Goal: Task Accomplishment & Management: Manage account settings

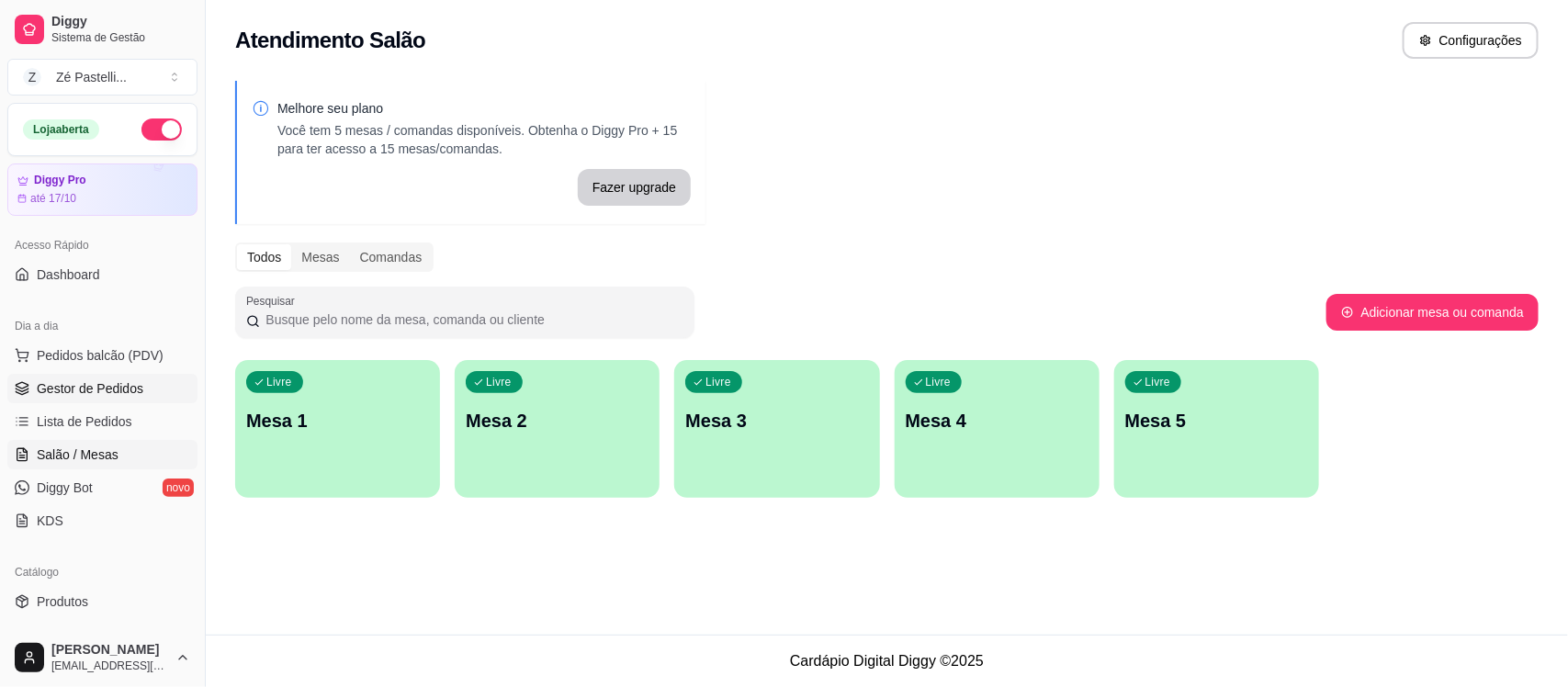
click at [89, 382] on span "Gestor de Pedidos" at bounding box center [90, 388] width 107 height 18
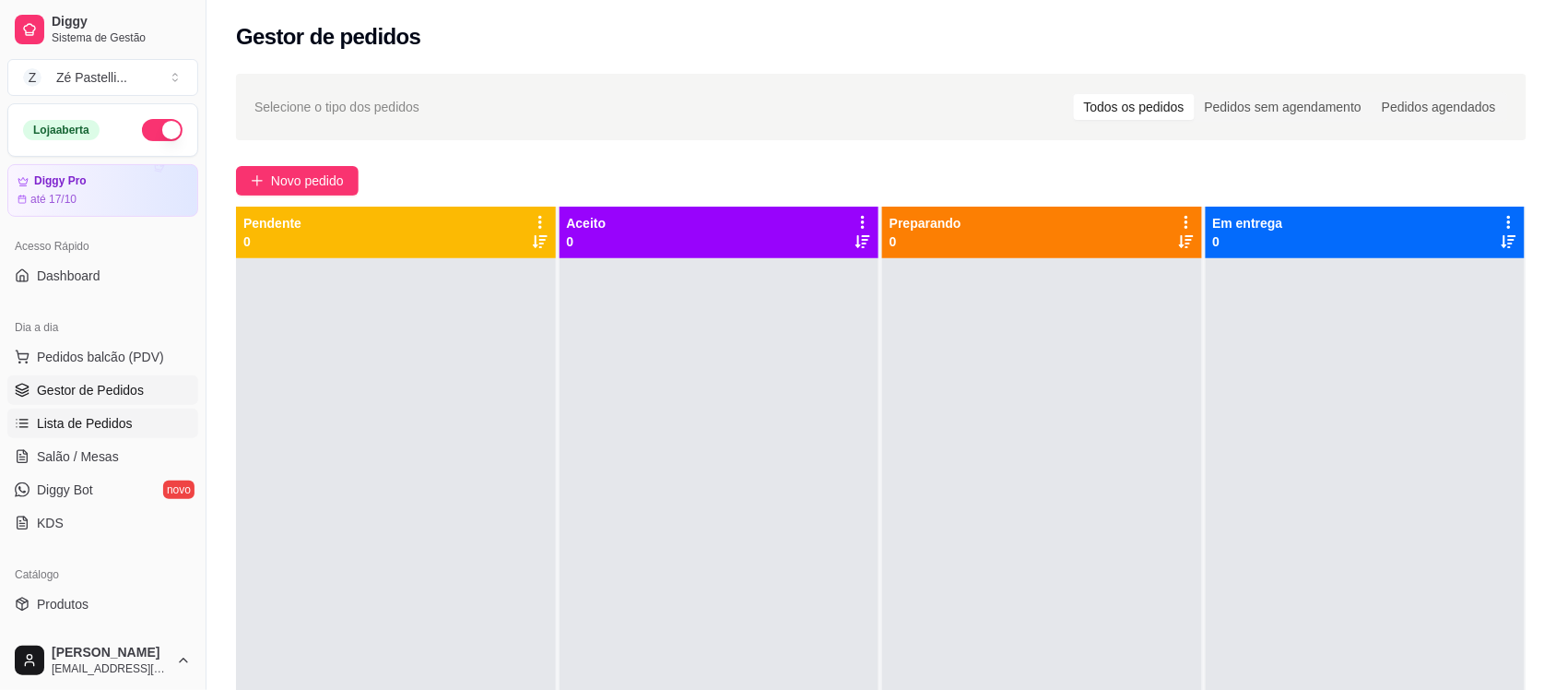
click at [109, 416] on span "Lista de Pedidos" at bounding box center [85, 423] width 96 height 18
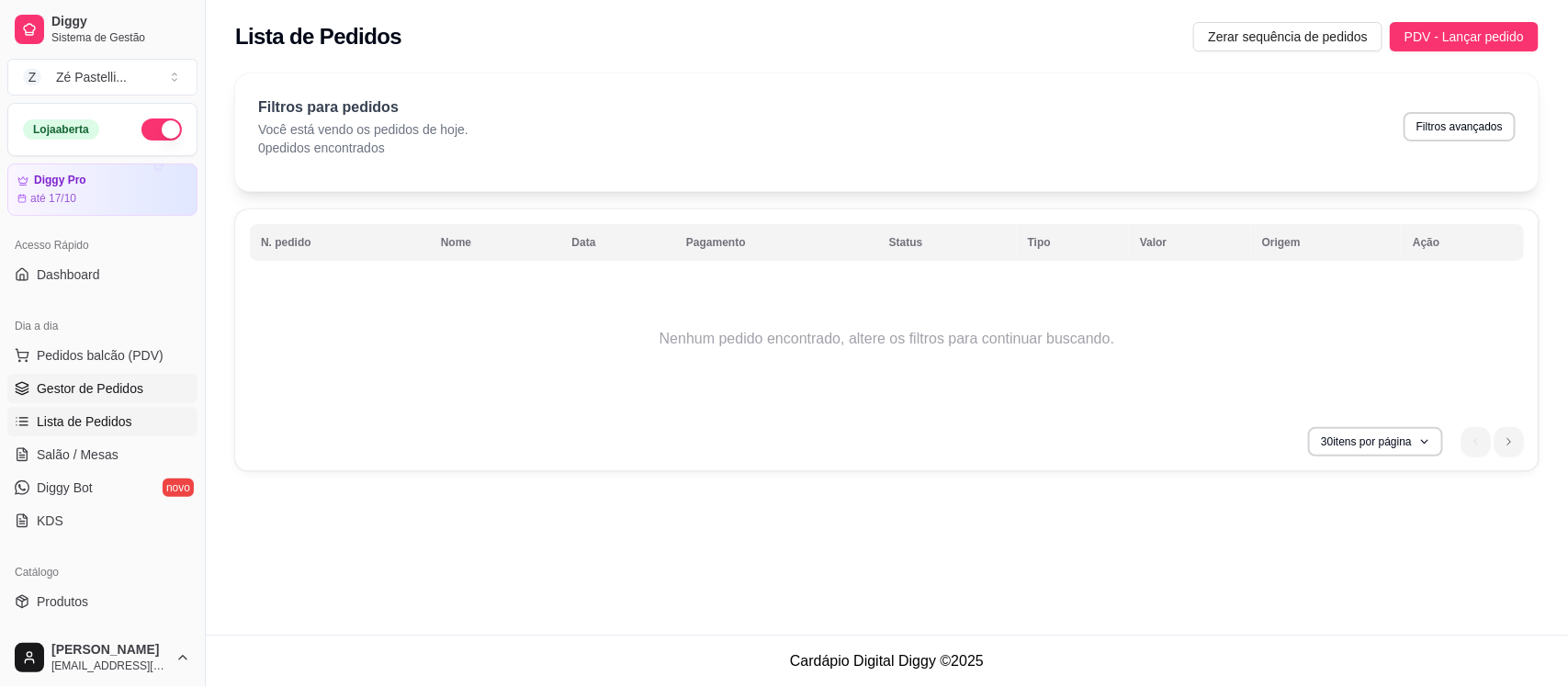
click at [121, 378] on link "Gestor de Pedidos" at bounding box center [102, 388] width 190 height 30
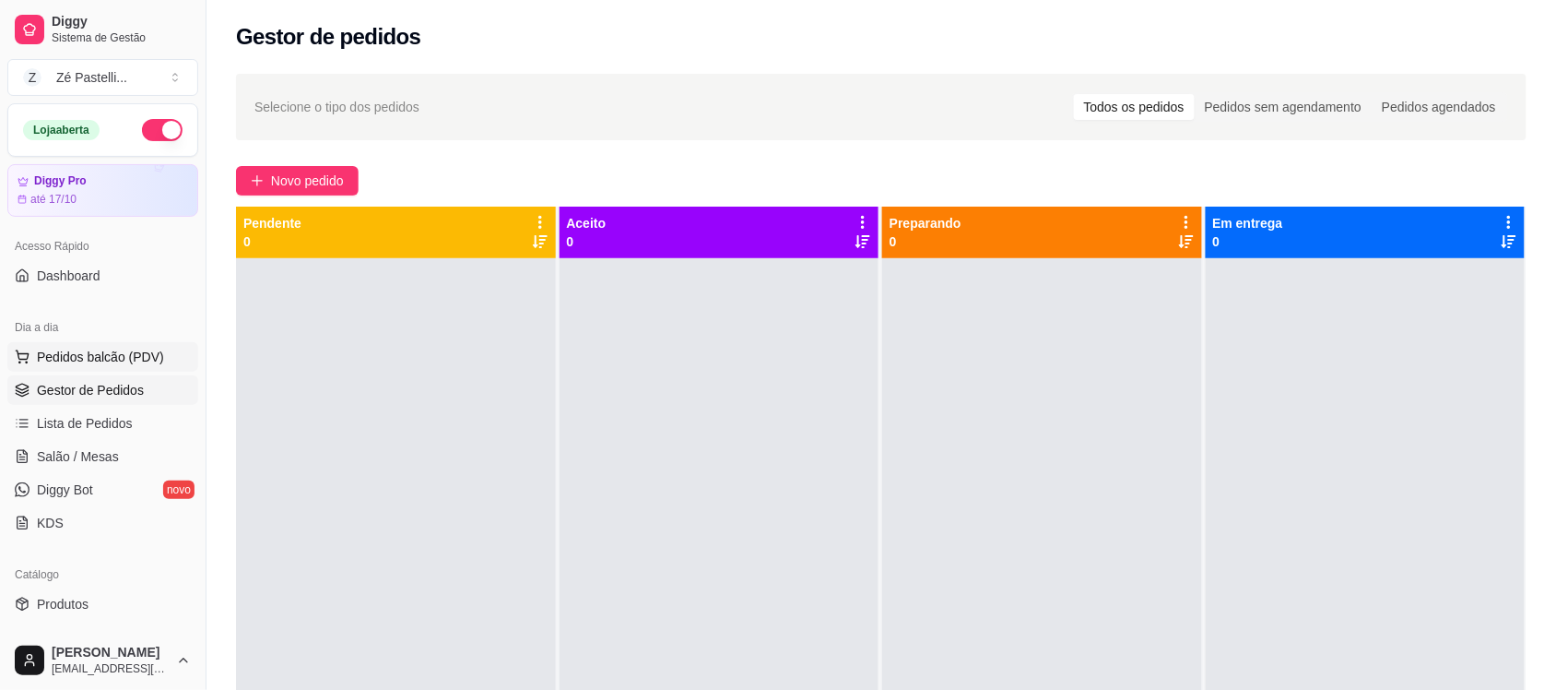
click at [97, 348] on span "Pedidos balcão (PDV)" at bounding box center [100, 357] width 127 height 18
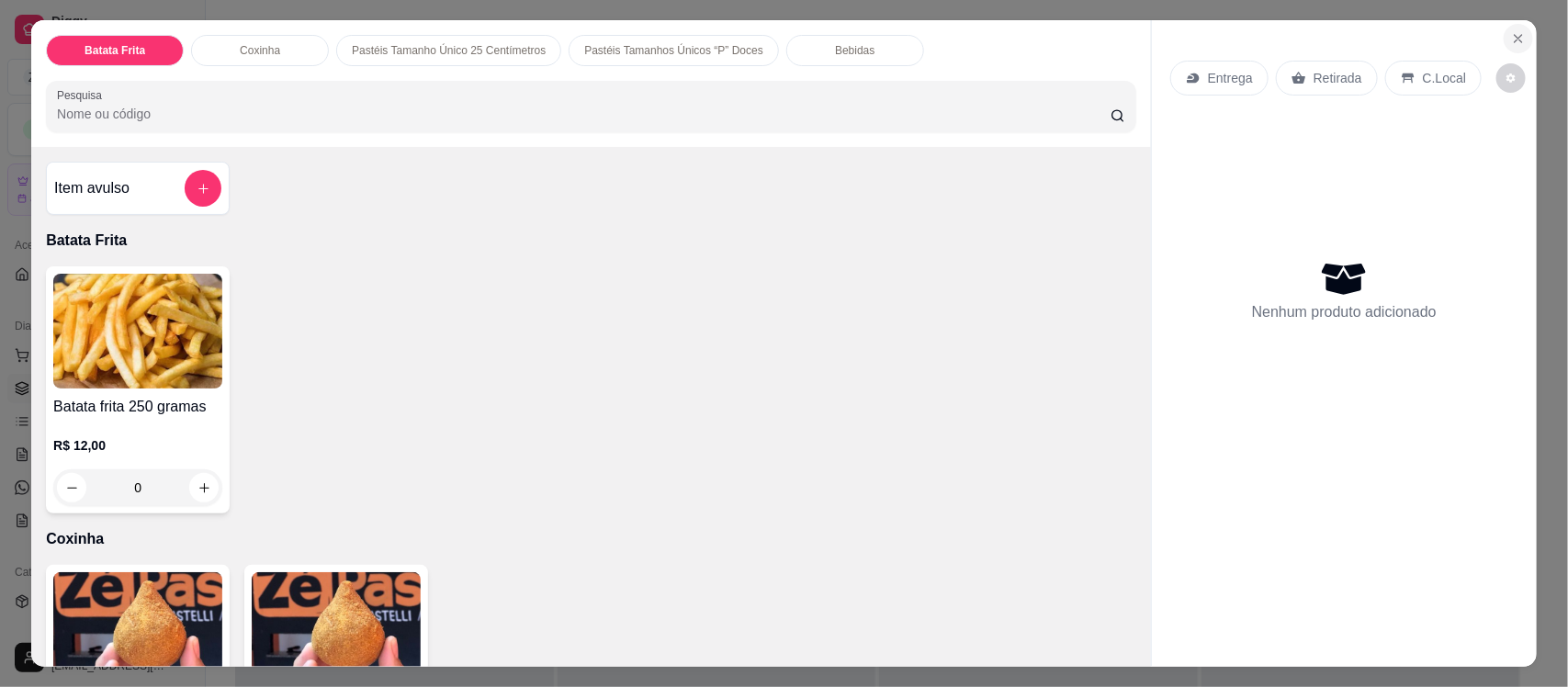
click at [1511, 39] on icon "Close" at bounding box center [1518, 38] width 15 height 15
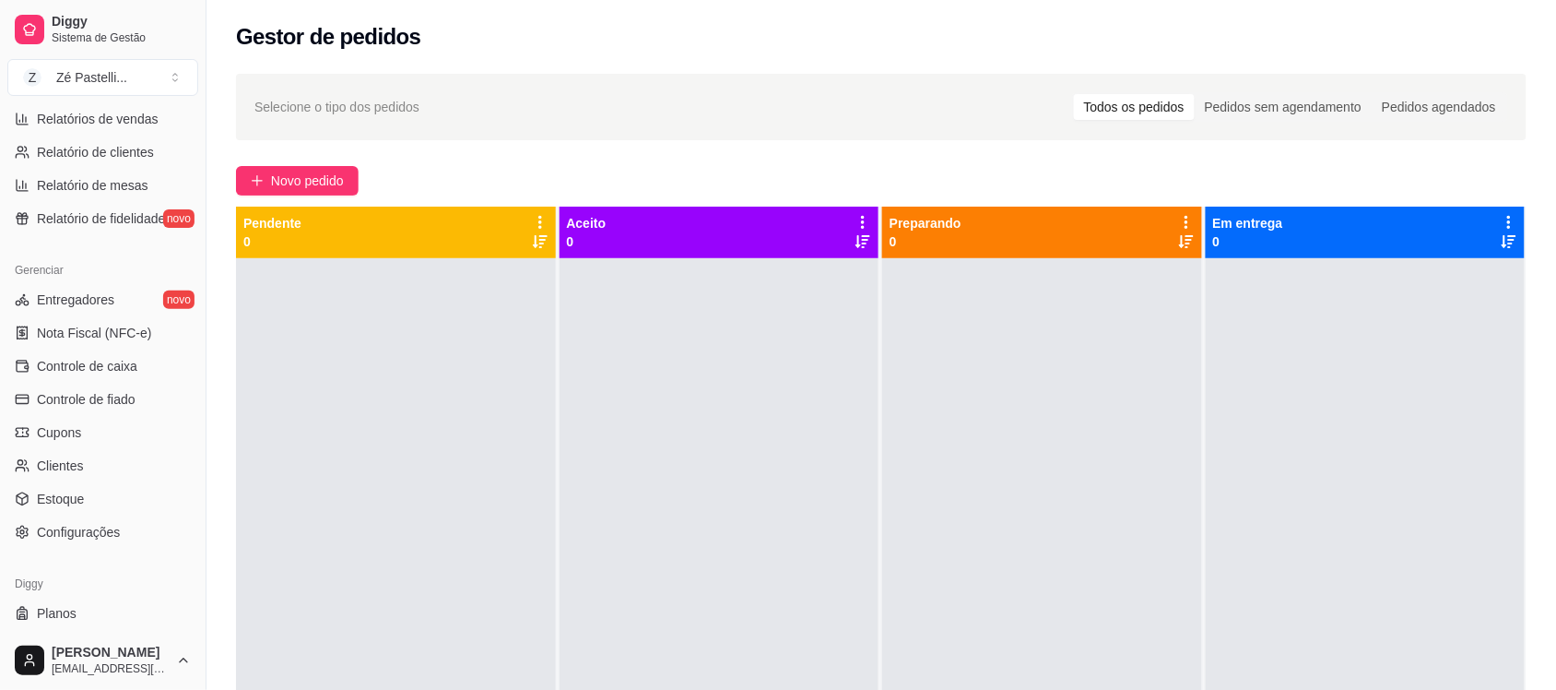
scroll to position [636, 0]
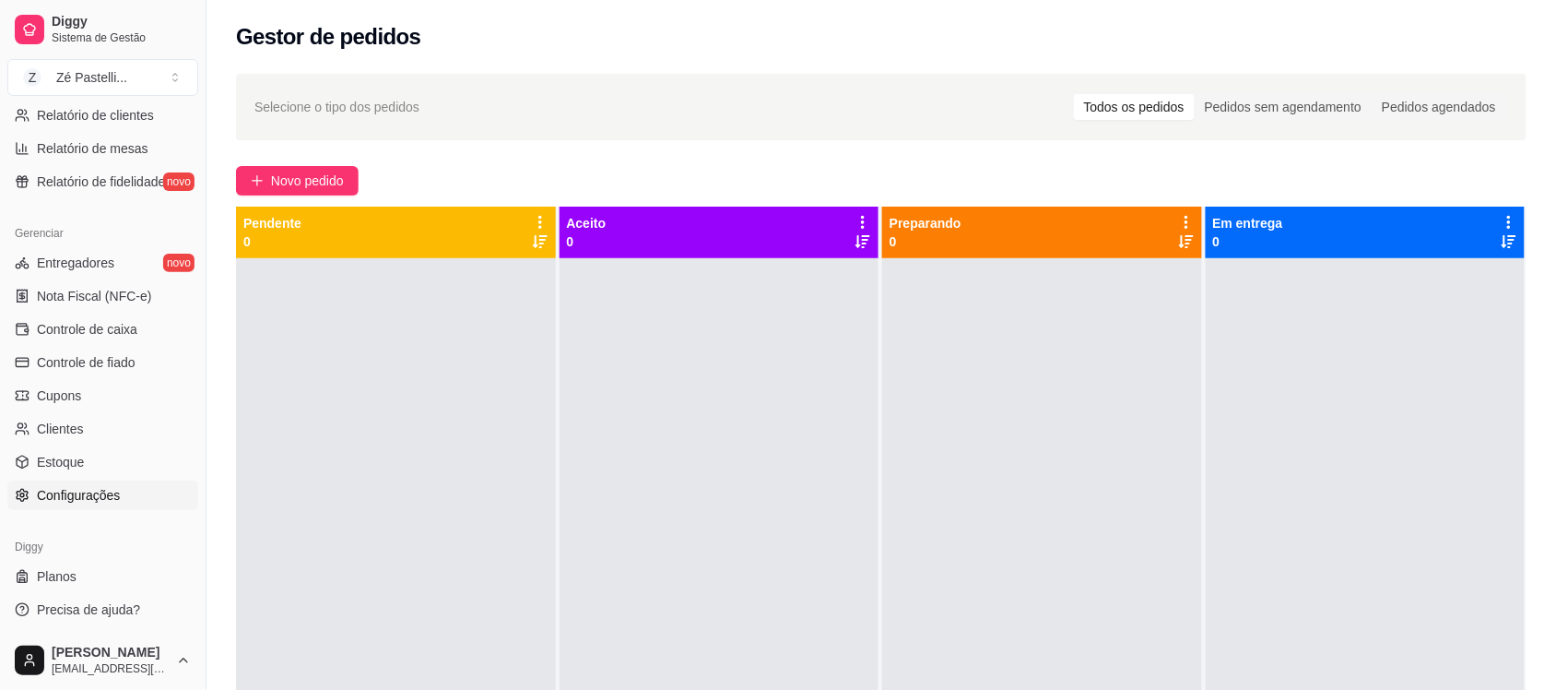
click at [85, 493] on span "Configurações" at bounding box center [78, 495] width 83 height 18
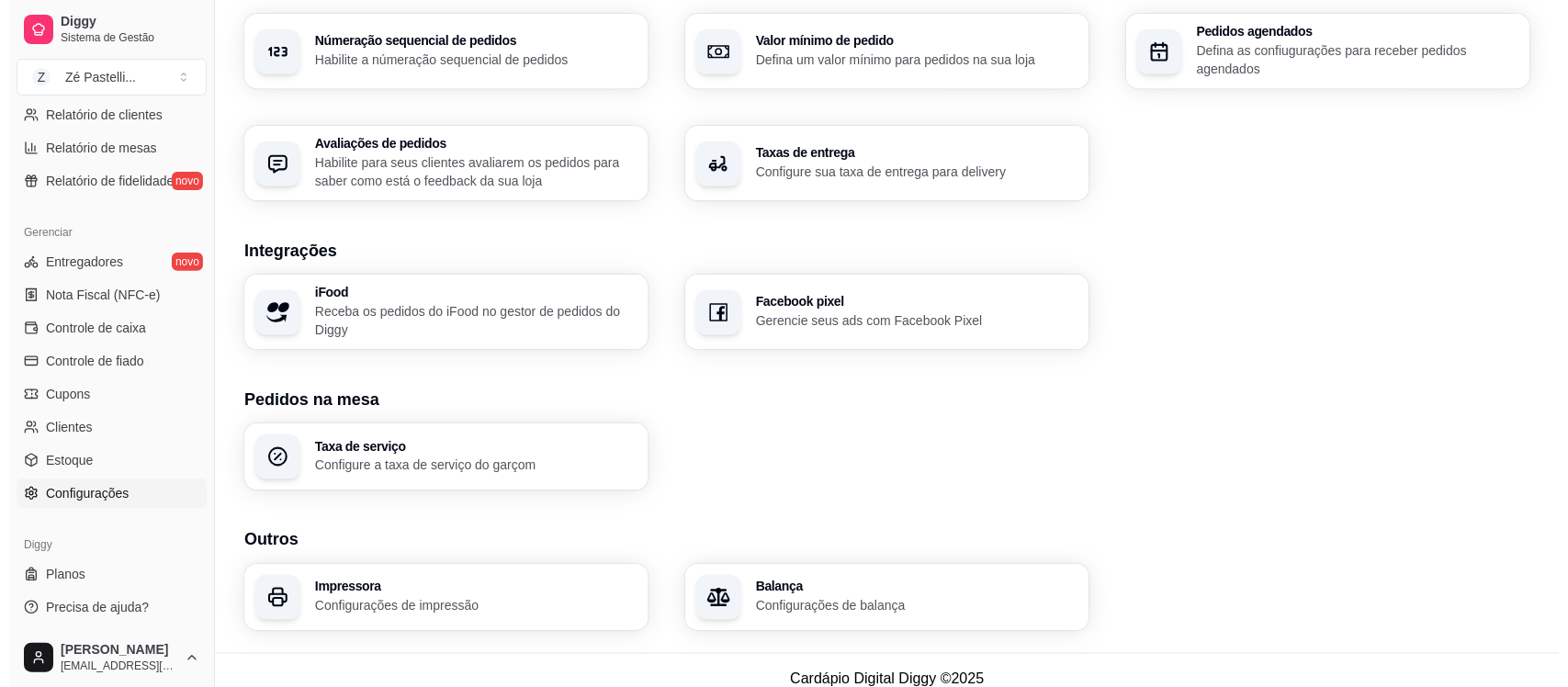
scroll to position [598, 0]
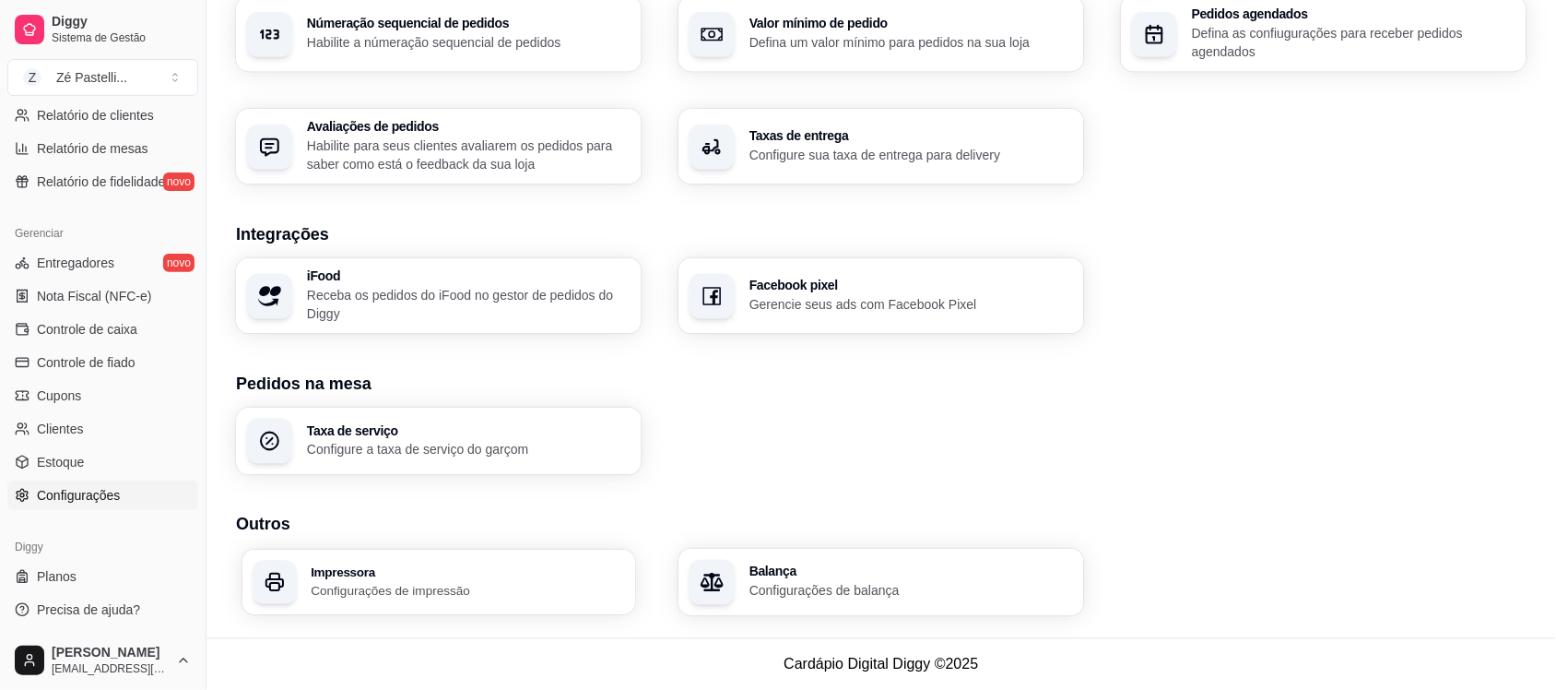
click at [454, 578] on div "Impressora Configurações de impressão" at bounding box center [467, 582] width 313 height 34
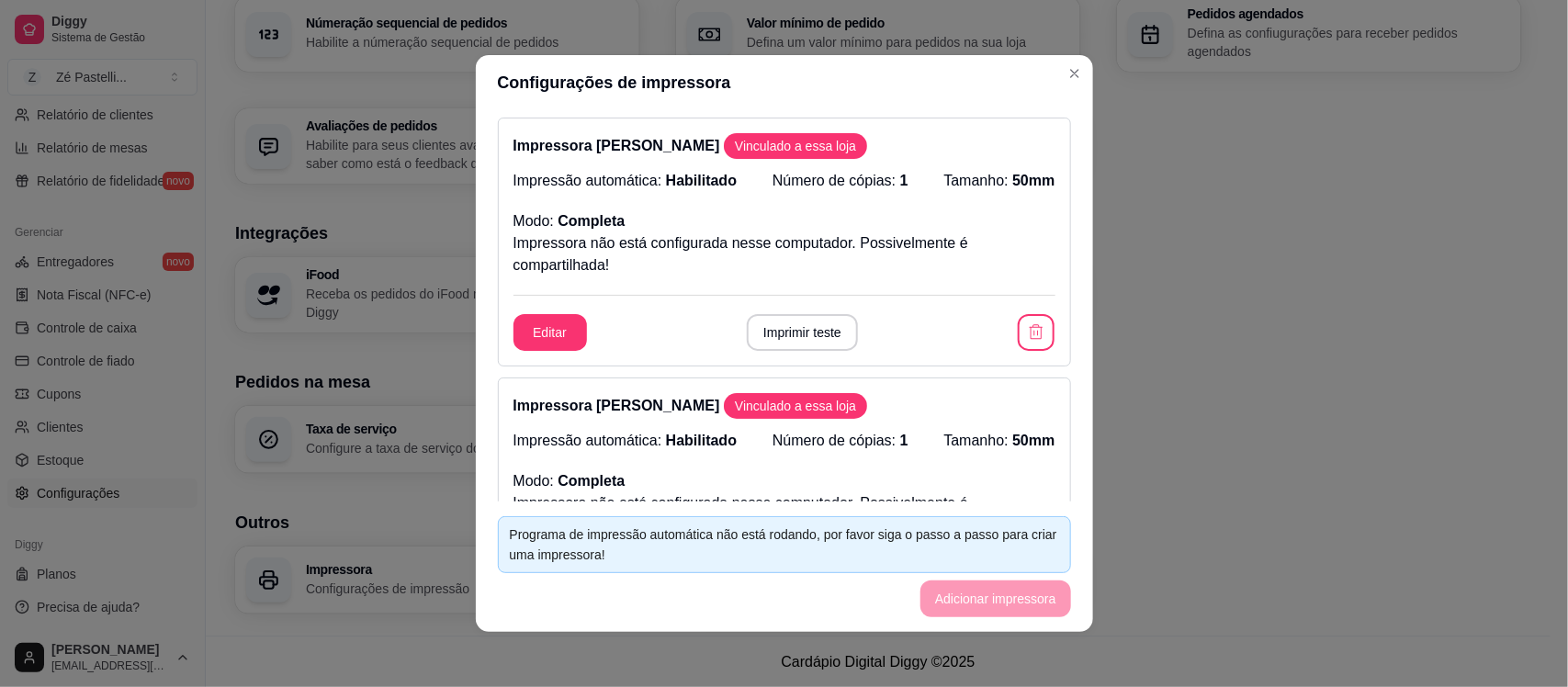
click at [875, 377] on div "Impressora [PERSON_NAME] a essa loja Impressão automática: Habilitado Número de…" at bounding box center [784, 502] width 573 height 249
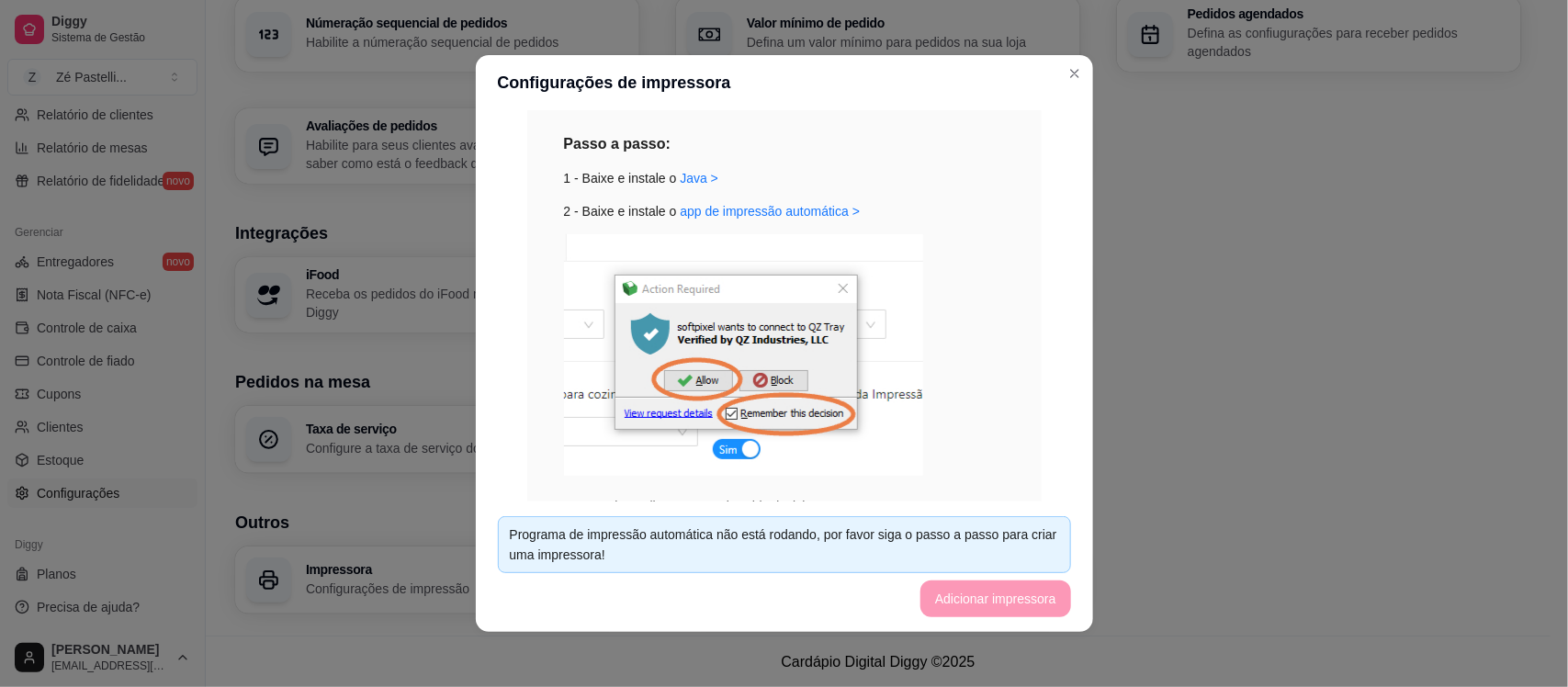
scroll to position [1163, 0]
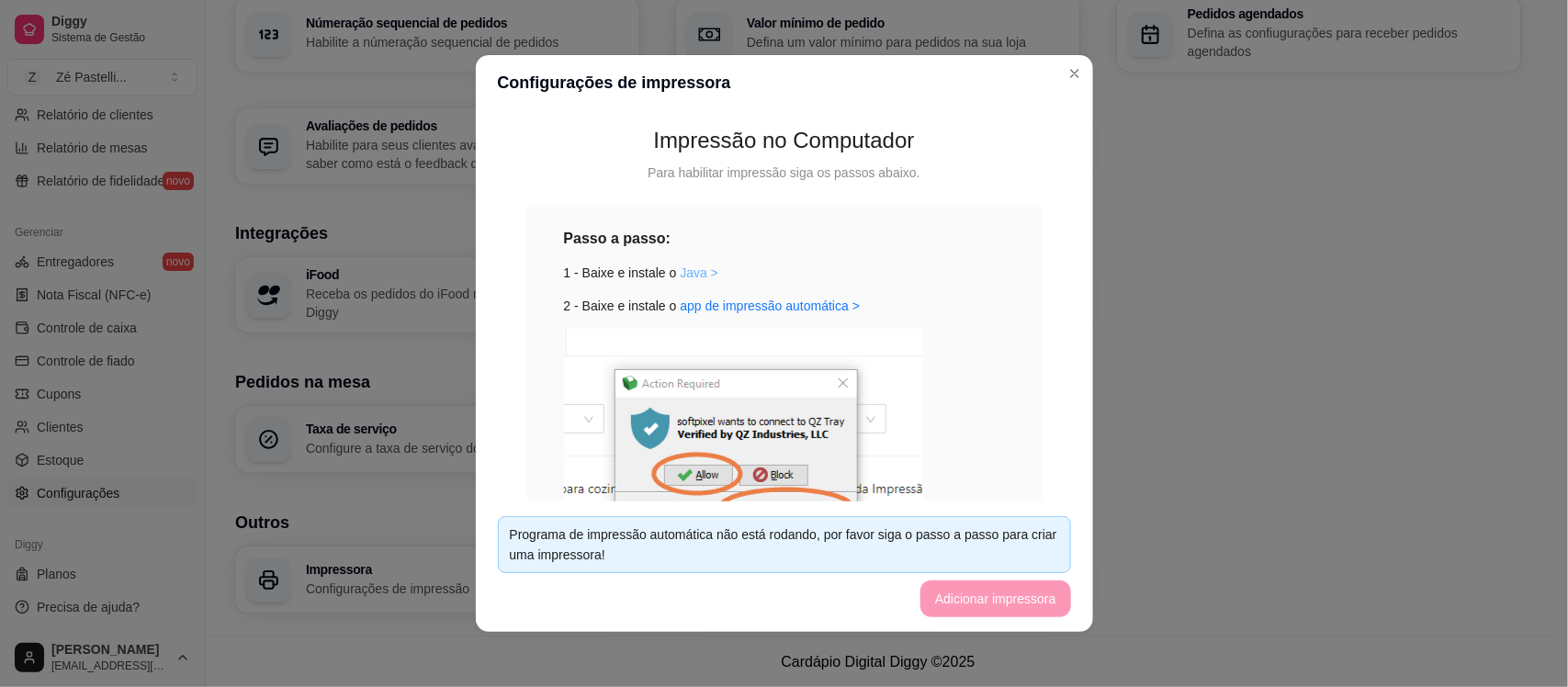
click at [680, 277] on link "Java >" at bounding box center [698, 272] width 39 height 15
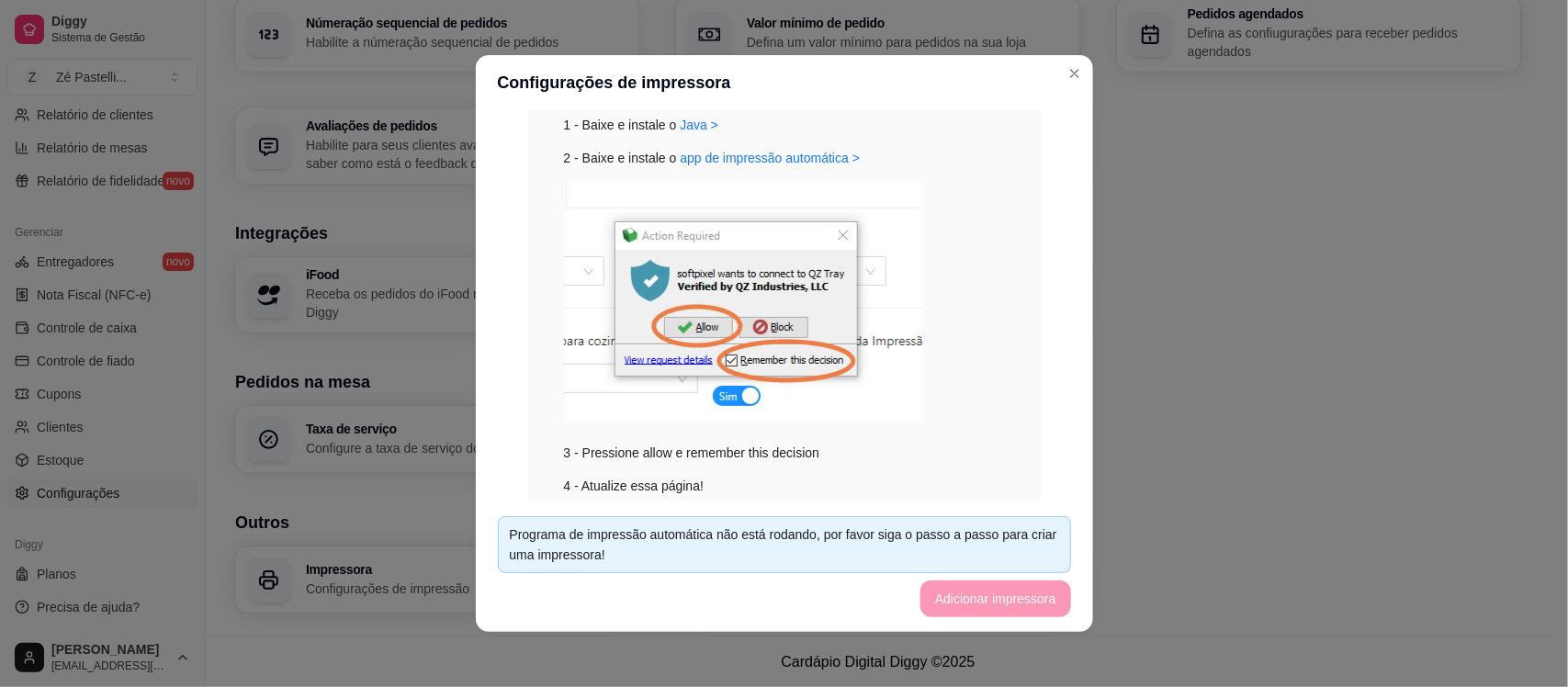
scroll to position [1393, 0]
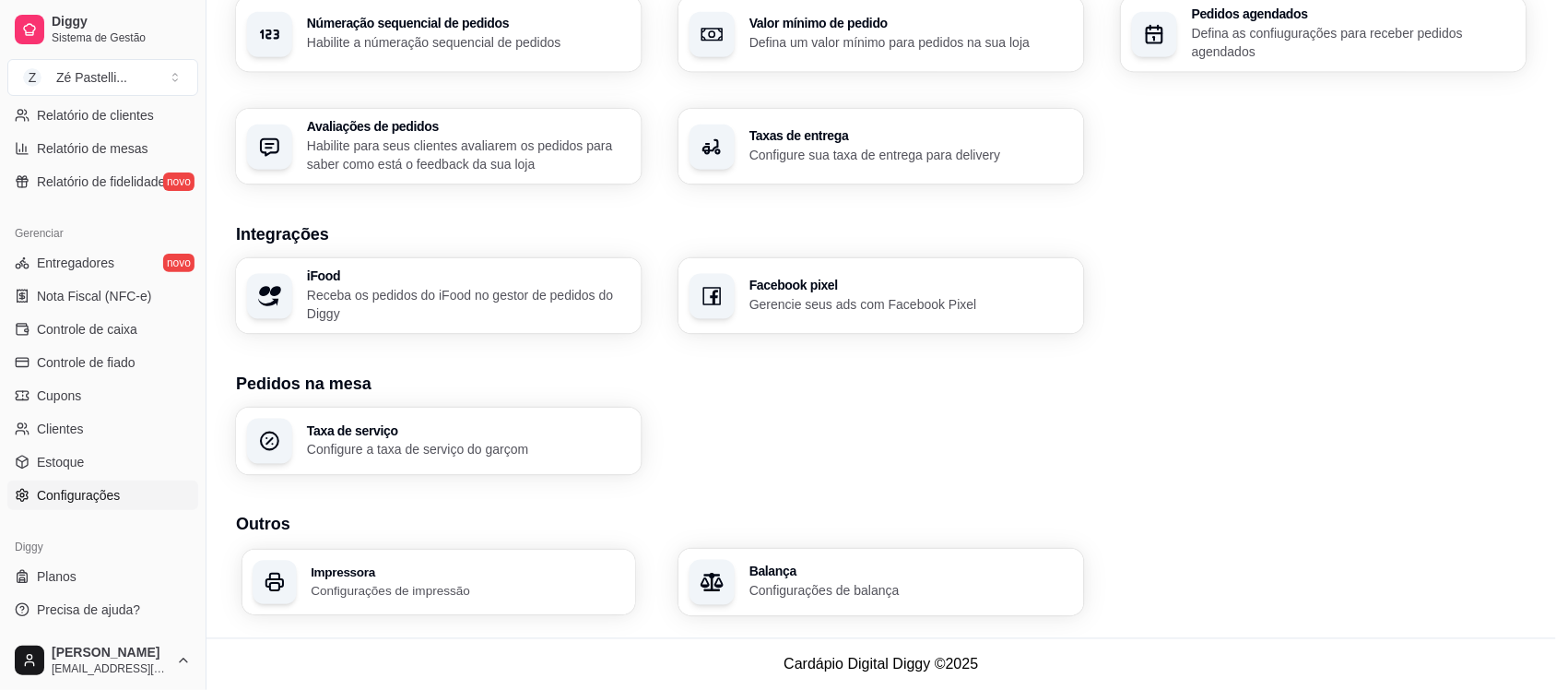
click at [452, 582] on p "Configurações de impressão" at bounding box center [467, 591] width 313 height 18
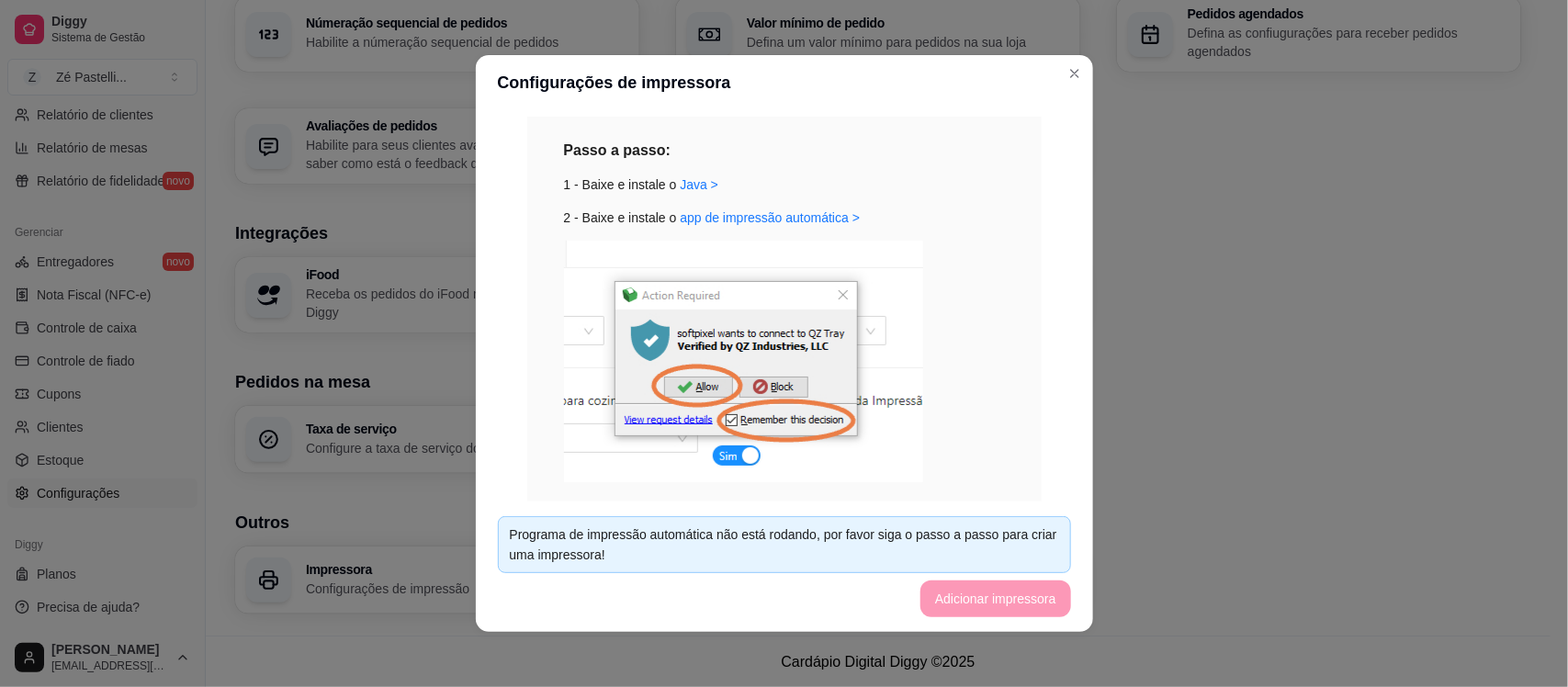
scroll to position [1117, 0]
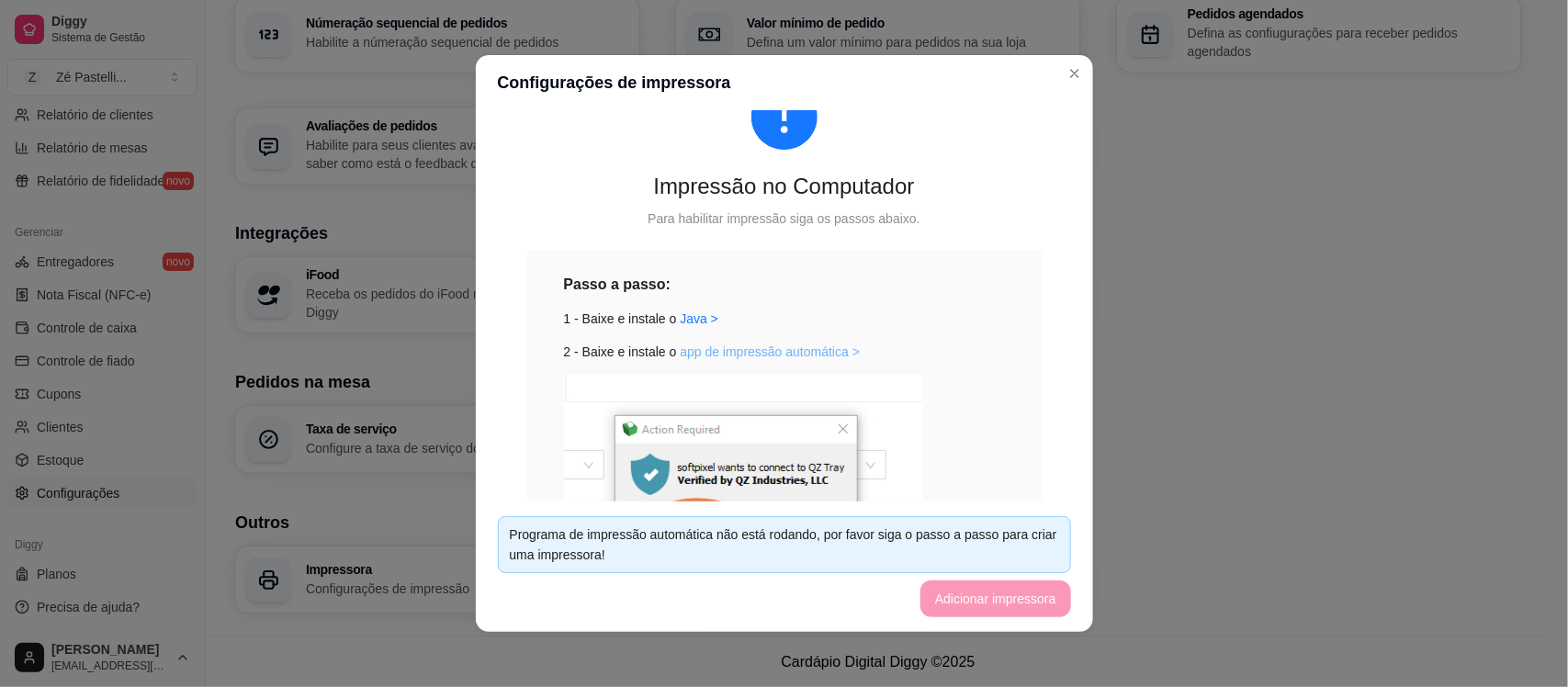
click at [723, 354] on link "app de impressão automática >" at bounding box center [769, 351] width 180 height 15
click at [679, 315] on link "Java >" at bounding box center [698, 319] width 39 height 15
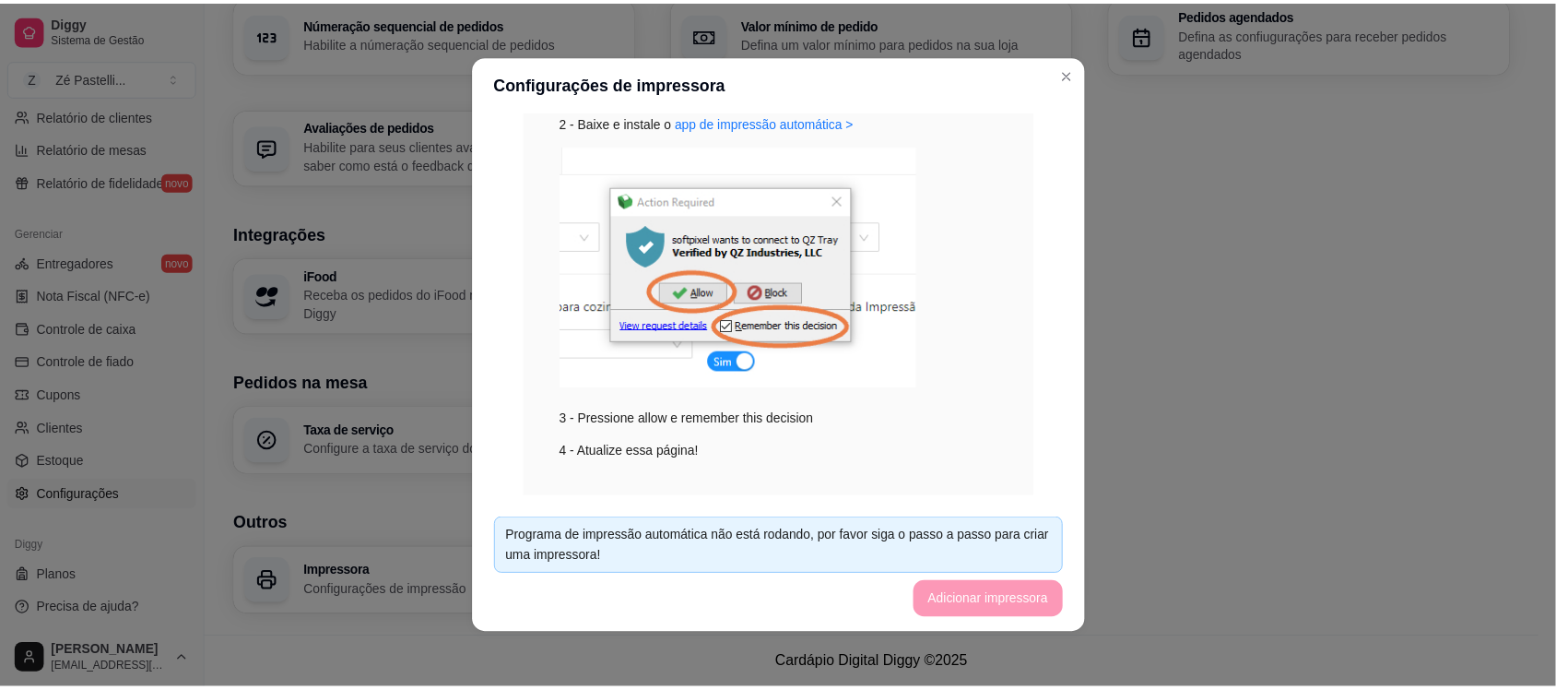
scroll to position [1334, 0]
